Goal: Find specific page/section

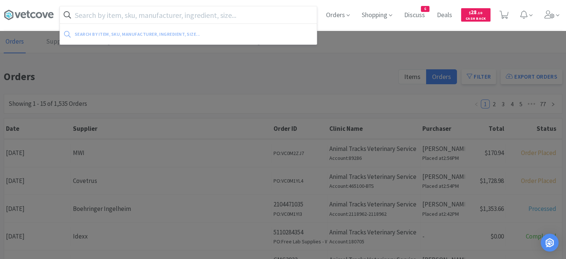
click at [170, 19] on input "text" at bounding box center [188, 14] width 257 height 17
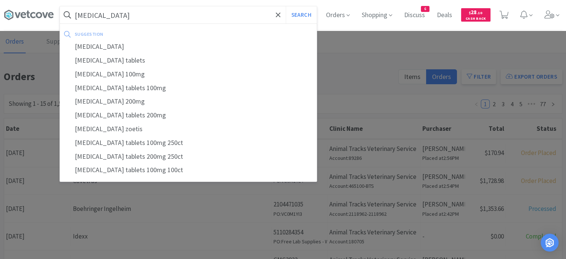
click at [286, 6] on button "Search" at bounding box center [301, 14] width 31 height 17
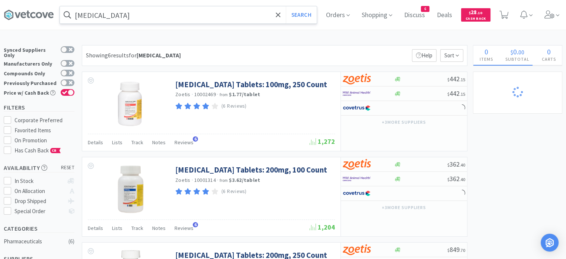
click at [210, 19] on input "[MEDICAL_DATA]" at bounding box center [188, 14] width 257 height 17
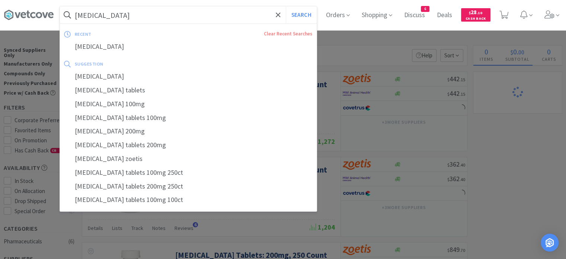
click at [210, 19] on input "[MEDICAL_DATA]" at bounding box center [188, 14] width 257 height 17
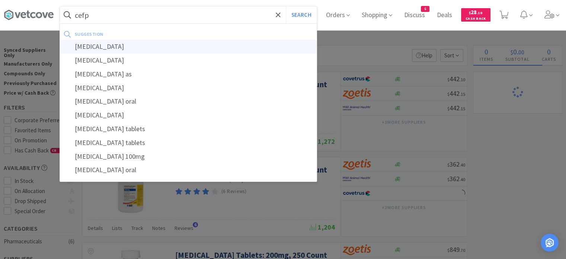
type input "[MEDICAL_DATA]"
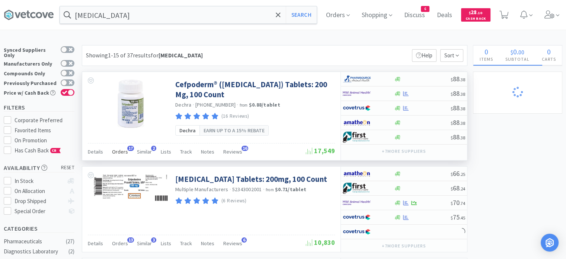
click at [122, 149] on span "Orders" at bounding box center [120, 151] width 16 height 7
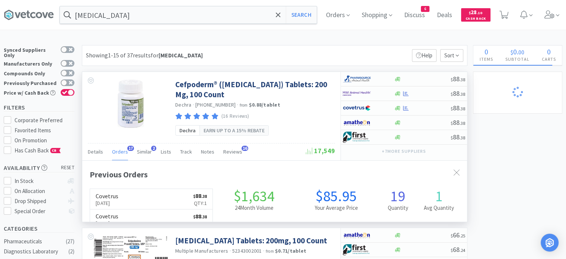
scroll to position [200, 385]
